Goal: Task Accomplishment & Management: Manage account settings

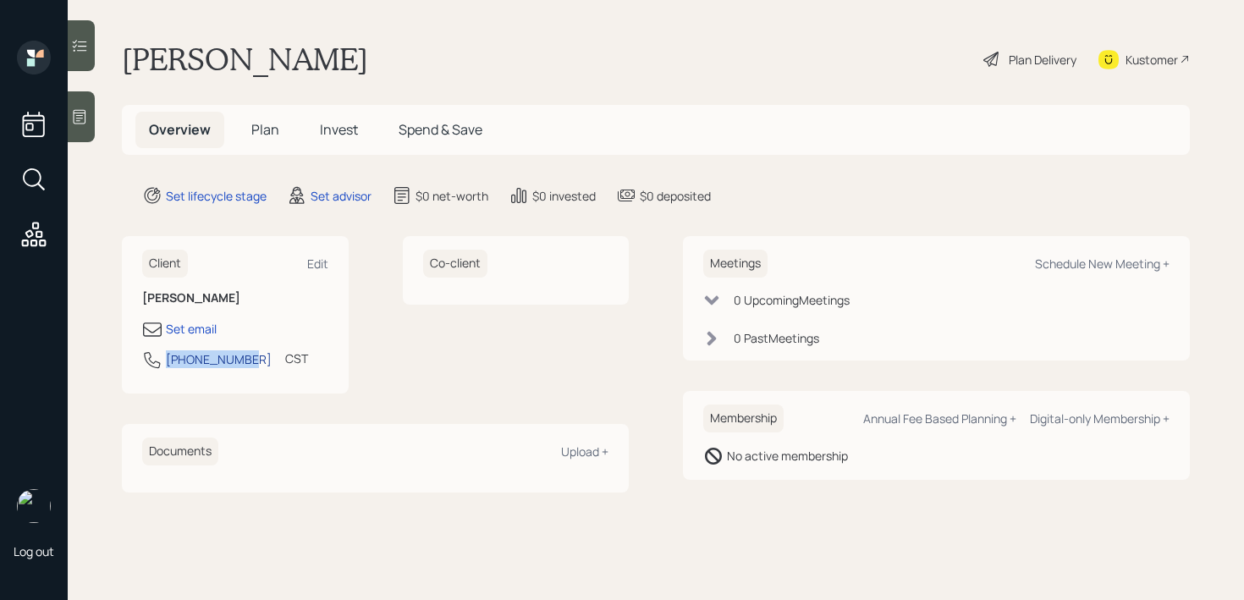
drag, startPoint x: 237, startPoint y: 364, endPoint x: 168, endPoint y: 364, distance: 69.4
click at [168, 364] on div "[PHONE_NUMBER]" at bounding box center [219, 359] width 106 height 18
select select "America/[GEOGRAPHIC_DATA]"
copy div "[PHONE_NUMBER]"
drag, startPoint x: 240, startPoint y: 367, endPoint x: 168, endPoint y: 367, distance: 71.1
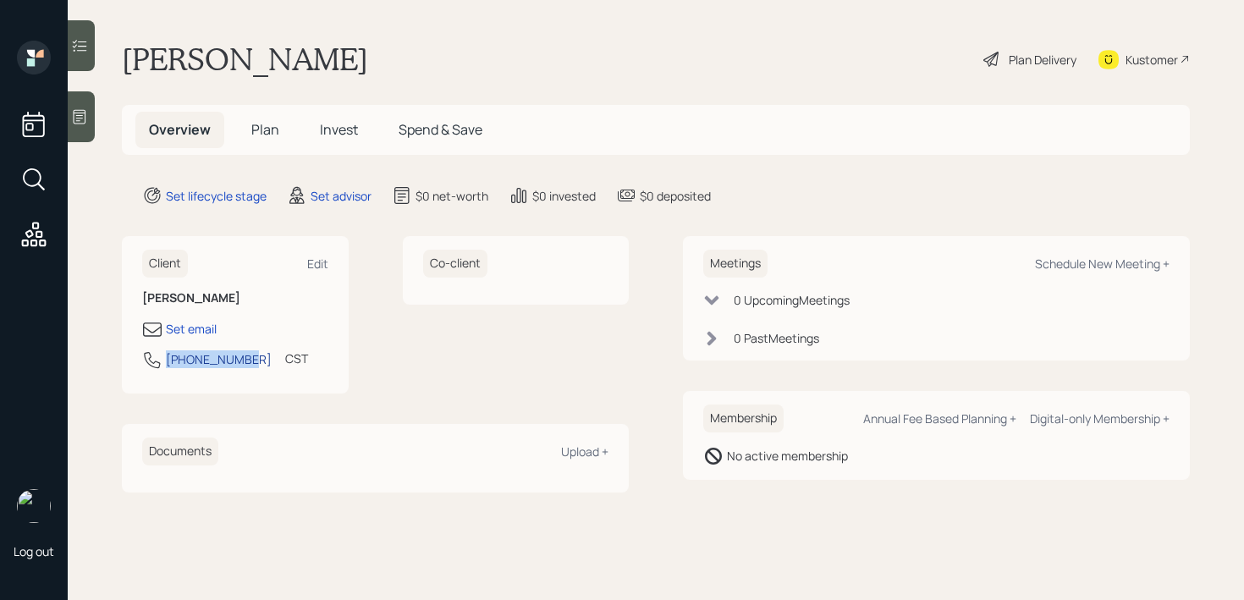
click at [168, 367] on div "[PHONE_NUMBER] CST Currently 4:37 PM" at bounding box center [235, 365] width 186 height 30
copy div "[PHONE_NUMBER]"
click at [193, 323] on div "Set email" at bounding box center [191, 329] width 51 height 18
select select "America/[GEOGRAPHIC_DATA]"
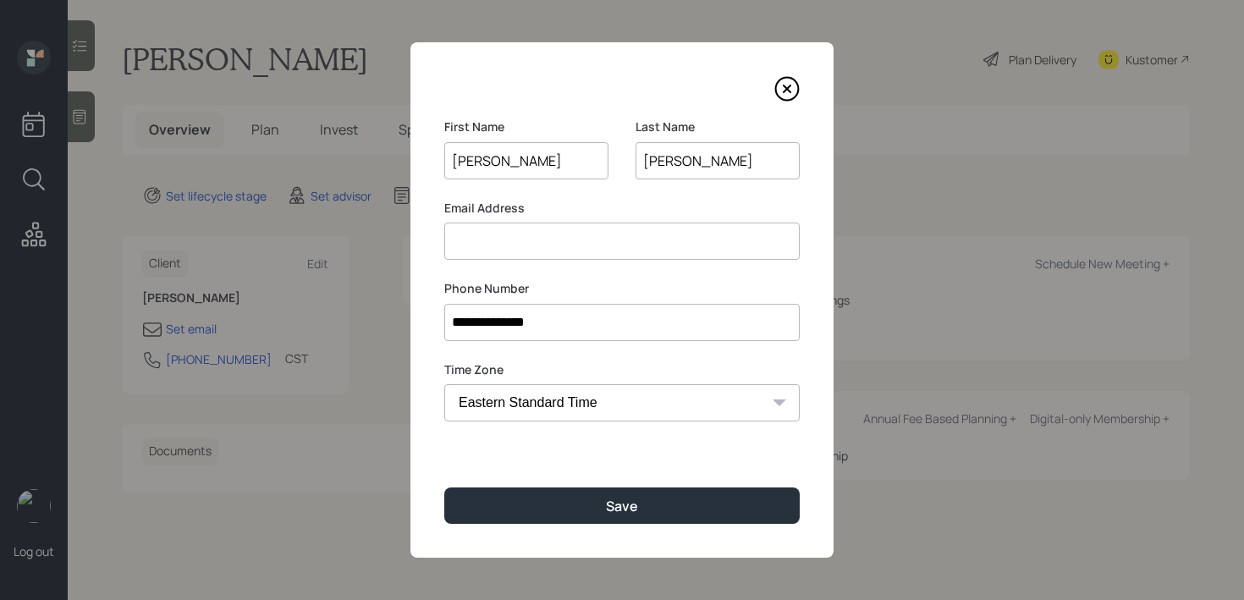
click at [682, 241] on input at bounding box center [622, 241] width 356 height 37
paste input "[EMAIL_ADDRESS][PERSON_NAME][DOMAIN_NAME]"
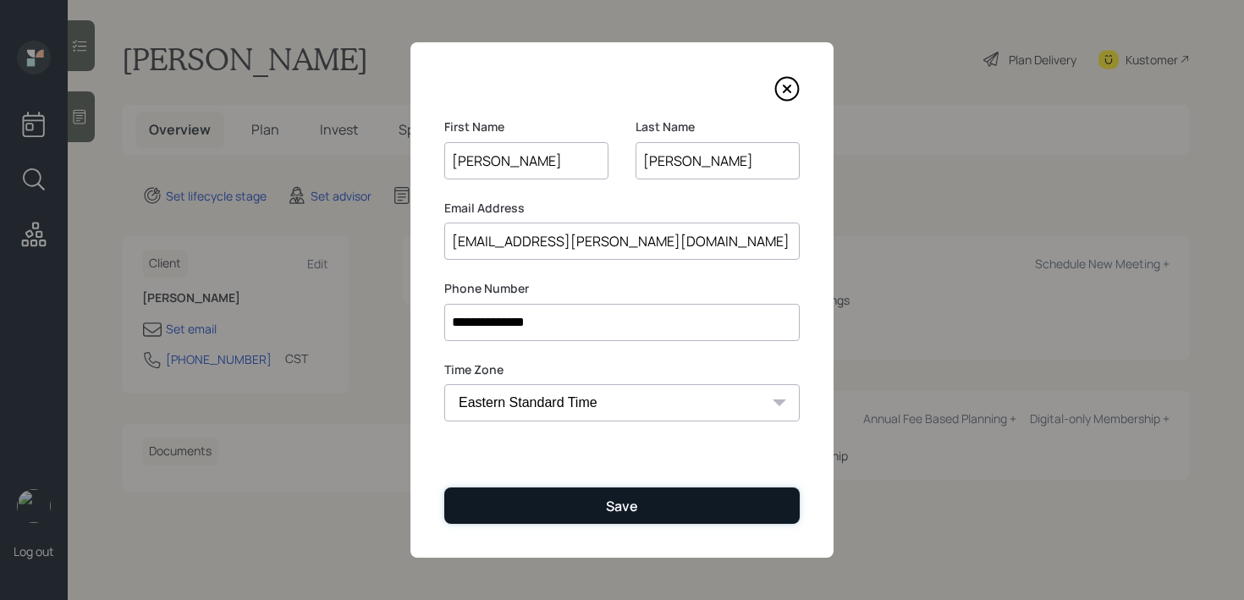
click at [620, 501] on div "Save" at bounding box center [622, 506] width 32 height 19
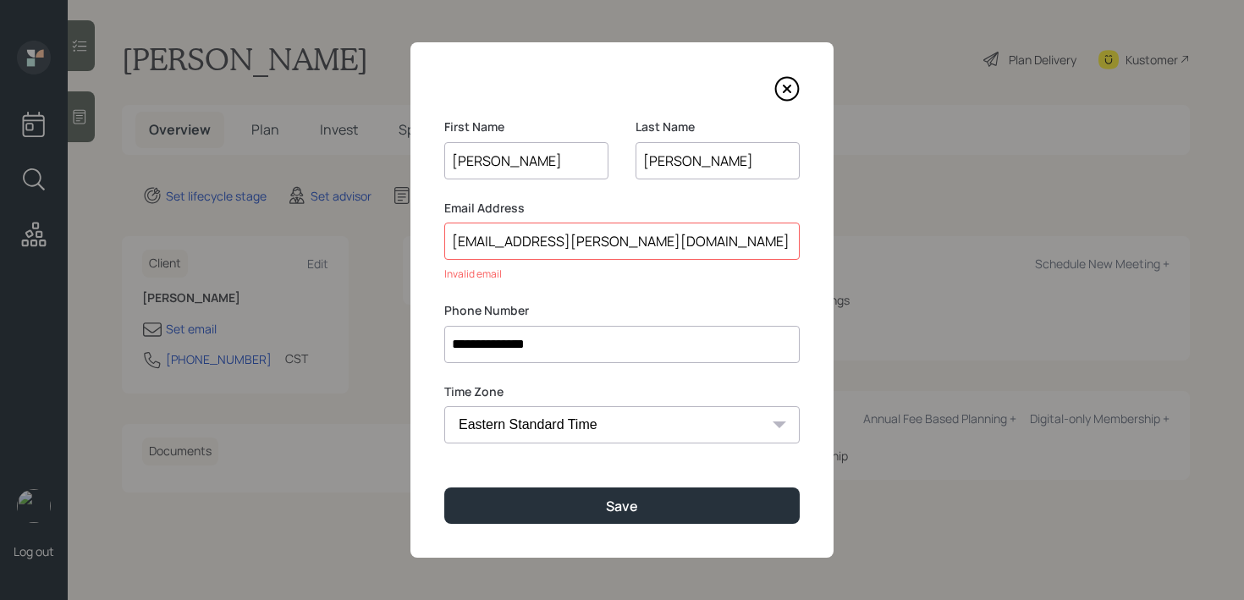
click at [651, 236] on input "[EMAIL_ADDRESS][PERSON_NAME][DOMAIN_NAME]" at bounding box center [622, 241] width 356 height 37
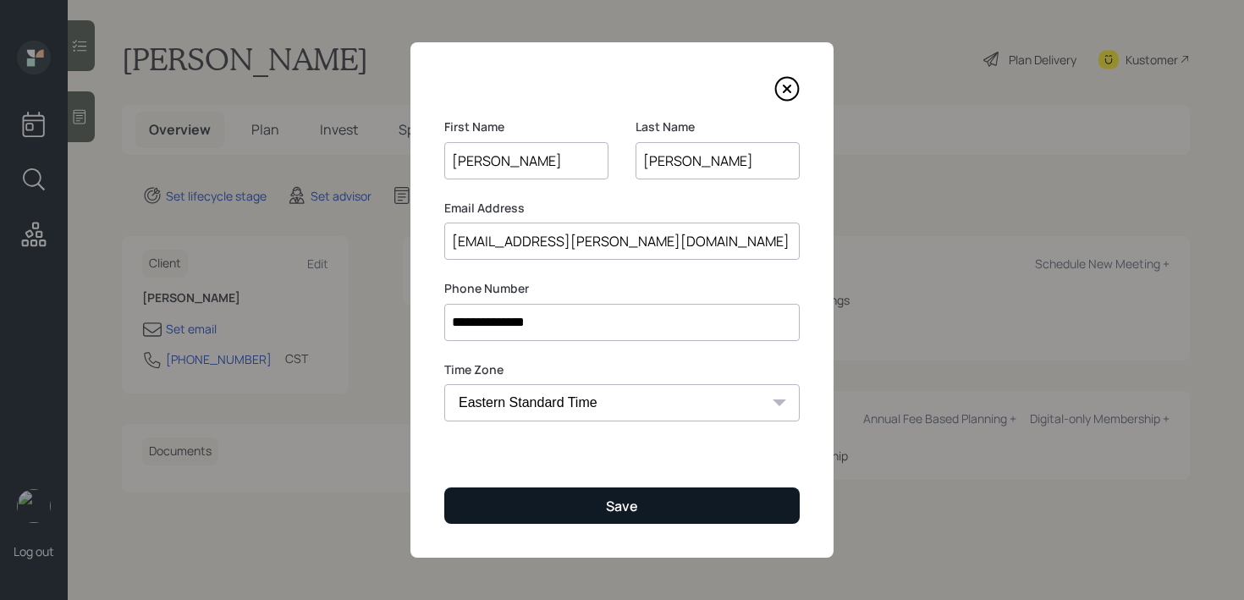
type input "[EMAIL_ADDRESS][PERSON_NAME][DOMAIN_NAME]"
click at [613, 509] on div "Save" at bounding box center [622, 506] width 32 height 19
